Goal: Information Seeking & Learning: Learn about a topic

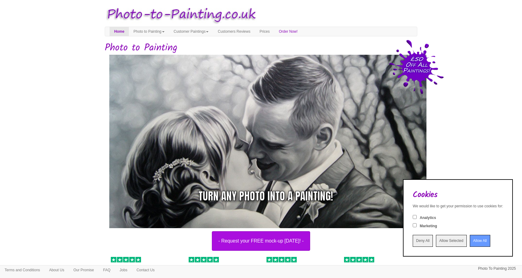
click at [471, 239] on input "Allow All" at bounding box center [480, 240] width 20 height 12
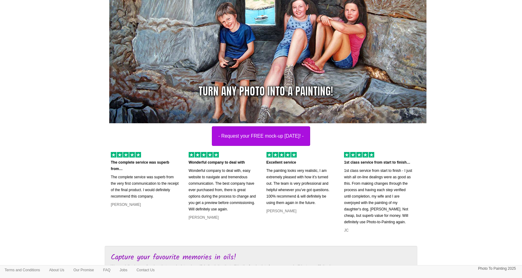
scroll to position [106, 0]
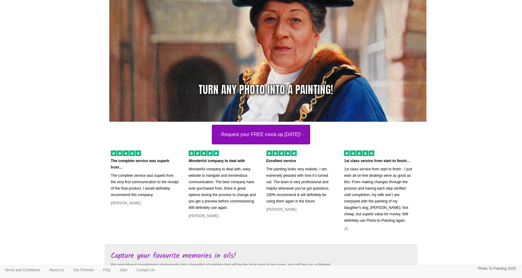
click at [250, 139] on button "- Request your FREE mock-up today! -" at bounding box center [261, 135] width 98 height 20
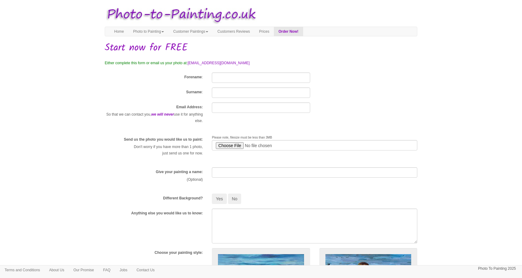
click at [141, 11] on img at bounding box center [180, 15] width 156 height 24
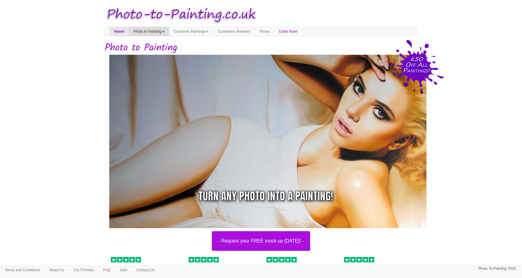
click at [159, 31] on link "Photo to Painting" at bounding box center [149, 31] width 40 height 9
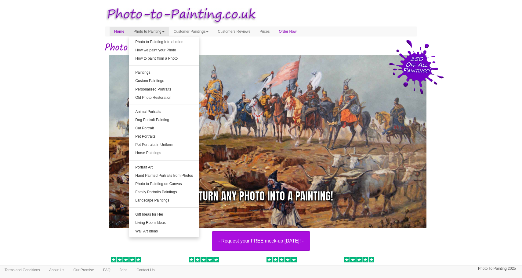
click at [288, 138] on img at bounding box center [270, 144] width 322 height 178
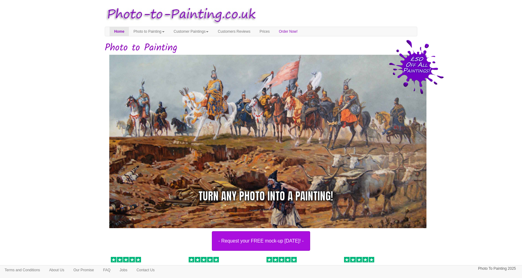
click at [263, 122] on img at bounding box center [270, 144] width 322 height 178
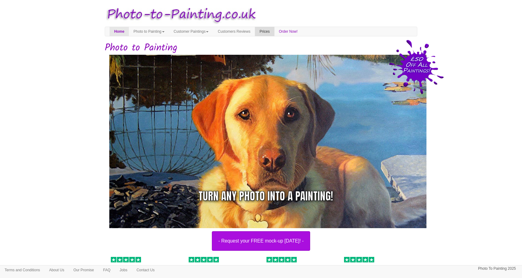
click at [274, 30] on link "Prices" at bounding box center [264, 31] width 19 height 9
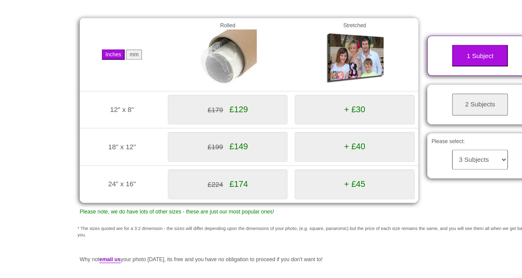
scroll to position [36, 0]
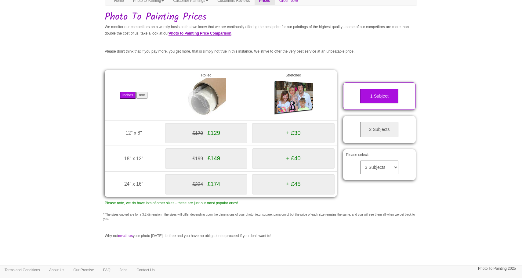
click at [373, 124] on button "2 Subjects" at bounding box center [379, 129] width 38 height 15
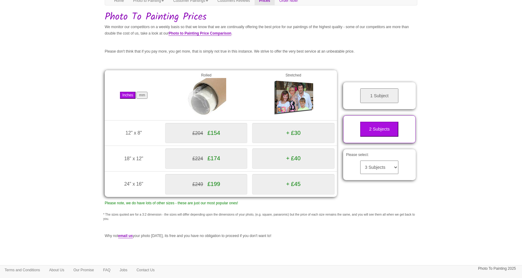
select select "4"
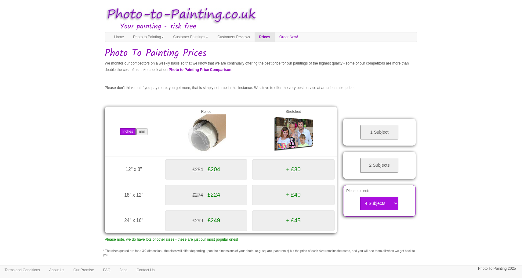
scroll to position [0, 0]
click at [242, 37] on link "Customers Reviews" at bounding box center [234, 36] width 42 height 9
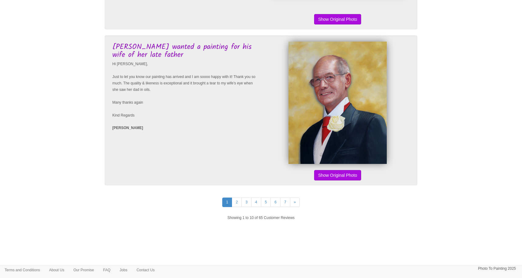
scroll to position [1421, 0]
click at [329, 176] on button "Show Original Photo" at bounding box center [337, 175] width 47 height 10
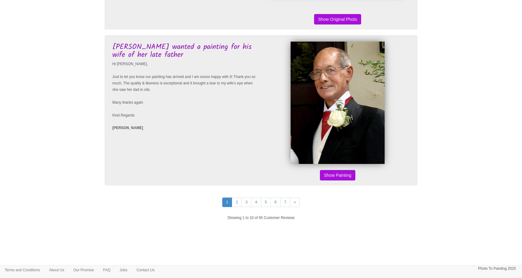
click at [329, 176] on button "Show Original Photo" at bounding box center [337, 175] width 47 height 10
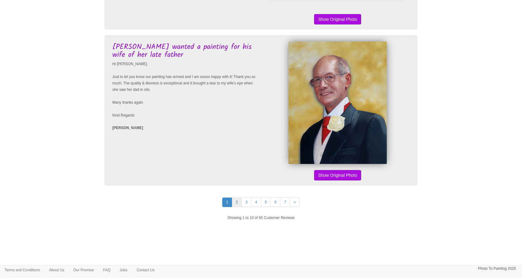
click at [236, 204] on link "2" at bounding box center [237, 201] width 10 height 9
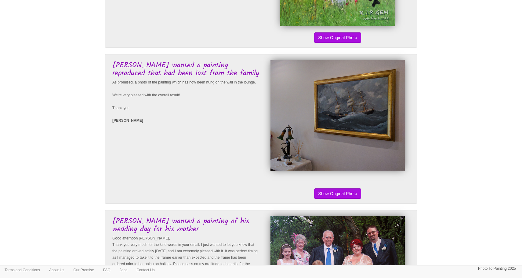
scroll to position [157, 0]
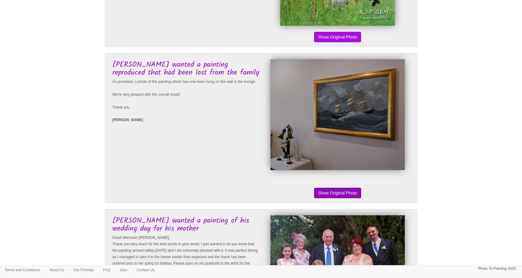
click at [321, 194] on button "Show Original Photo" at bounding box center [337, 192] width 47 height 10
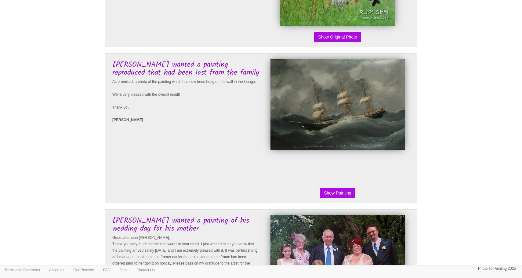
click at [328, 191] on button "Show Original Photo" at bounding box center [337, 192] width 47 height 10
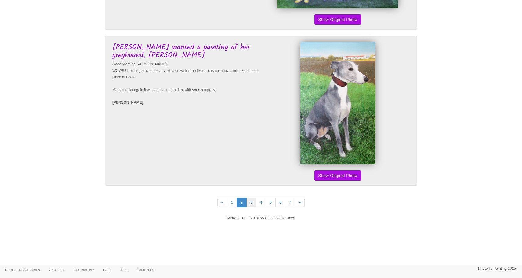
scroll to position [1420, 0]
click at [252, 204] on link "3" at bounding box center [251, 202] width 10 height 9
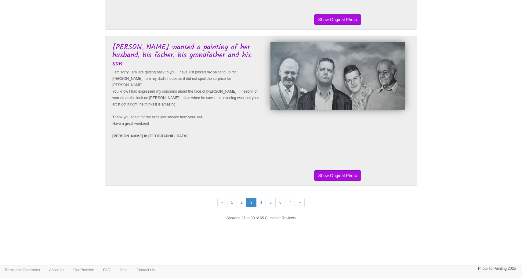
scroll to position [1420, 0]
click at [258, 204] on link "4" at bounding box center [261, 202] width 10 height 9
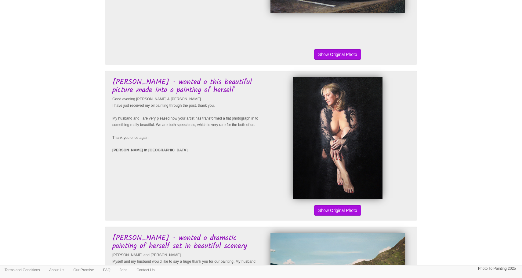
scroll to position [136, 0]
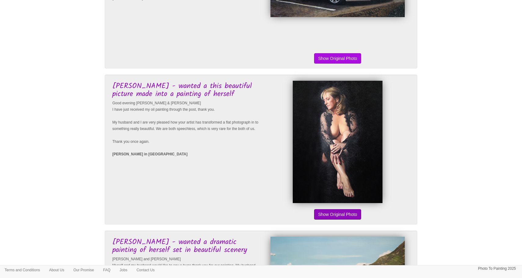
click at [336, 211] on button "Show Original Photo" at bounding box center [337, 214] width 47 height 10
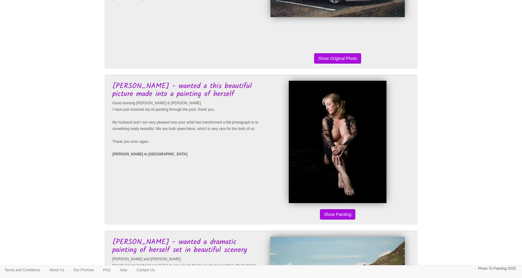
click at [336, 211] on button "Show Original Photo" at bounding box center [337, 214] width 47 height 10
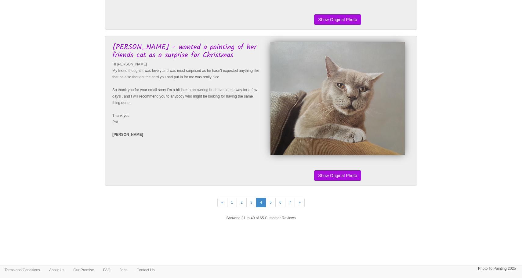
scroll to position [1420, 0]
click at [269, 203] on link "5" at bounding box center [271, 202] width 10 height 9
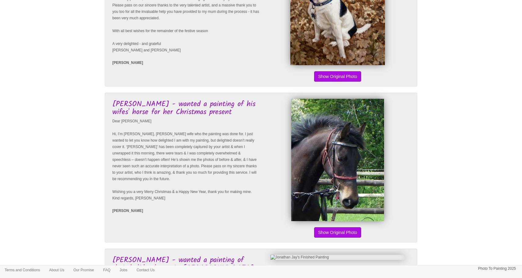
scroll to position [158, 0]
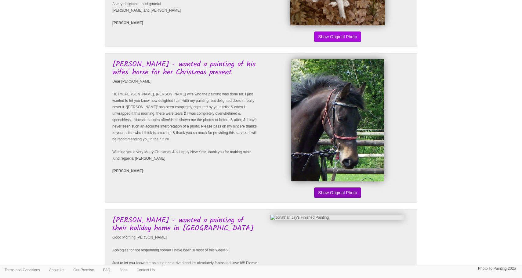
click at [327, 193] on button "Show Original Photo" at bounding box center [337, 192] width 47 height 10
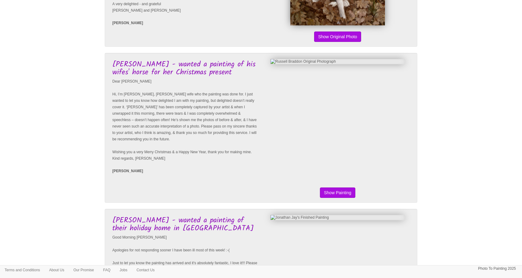
click at [327, 193] on button "Show Original Photo" at bounding box center [337, 192] width 47 height 10
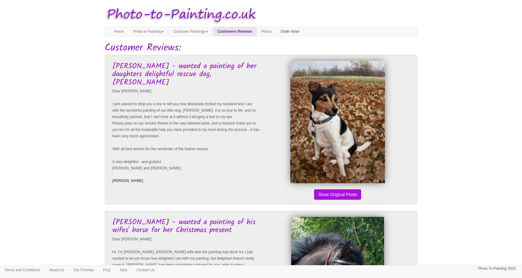
scroll to position [0, 0]
click at [193, 28] on link "Customer Paintings" at bounding box center [191, 31] width 44 height 9
click at [194, 41] on link "Customer Paintings" at bounding box center [193, 42] width 48 height 8
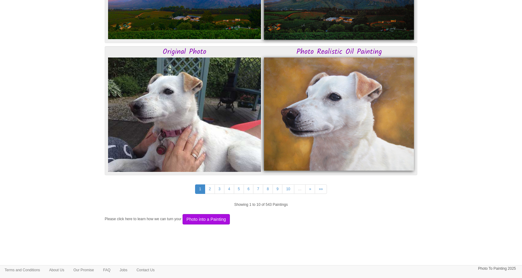
scroll to position [1553, 0]
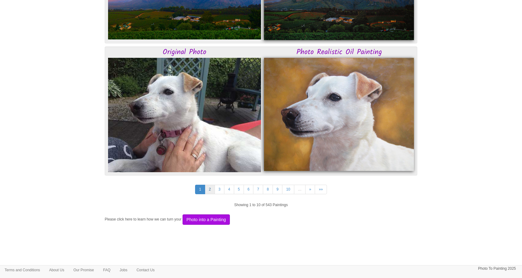
click at [209, 185] on link "2" at bounding box center [210, 188] width 10 height 9
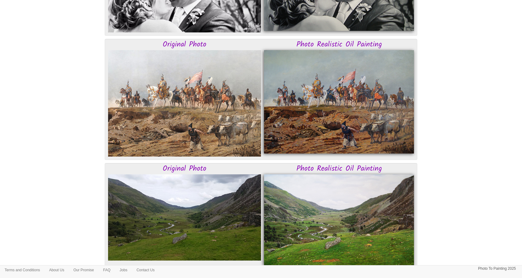
scroll to position [884, 0]
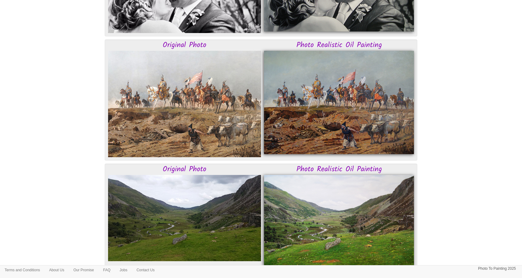
click at [321, 118] on img at bounding box center [339, 102] width 150 height 103
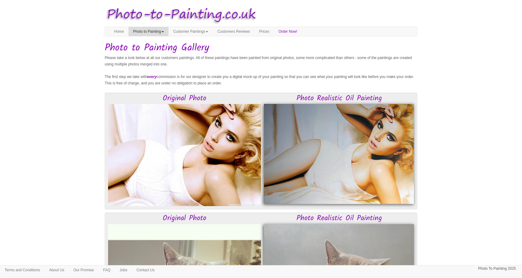
scroll to position [0, 0]
click at [112, 33] on link "Home" at bounding box center [119, 31] width 19 height 9
